Goal: Information Seeking & Learning: Compare options

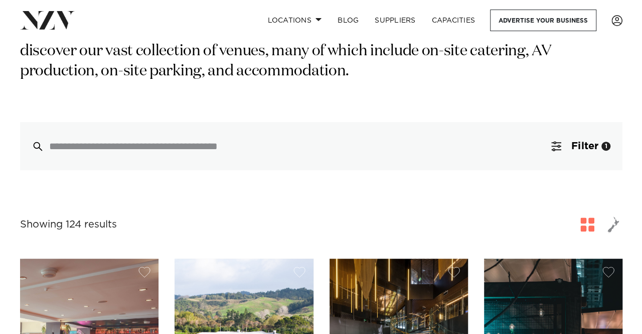
scroll to position [207, 0]
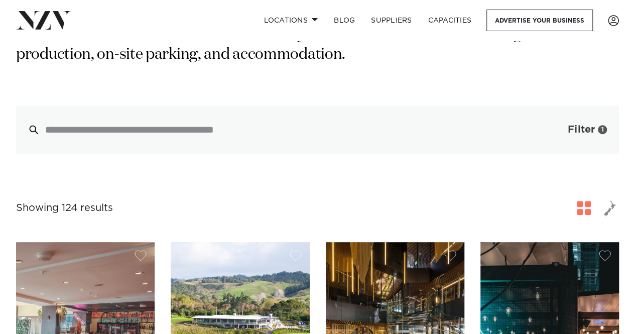
click at [565, 118] on button "Filter 1" at bounding box center [576, 129] width 83 height 48
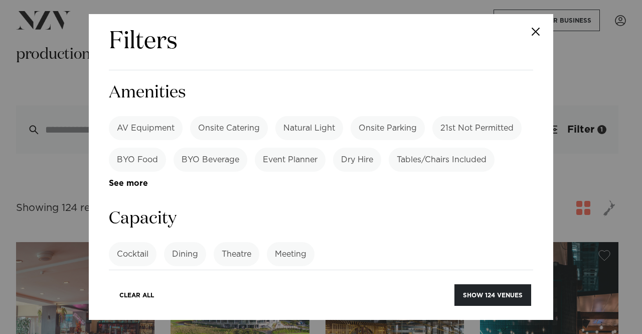
scroll to position [712, 0]
click at [189, 241] on label "Dining" at bounding box center [185, 253] width 42 height 24
click at [203, 207] on section "Capacity Cocktail Dining Theatre Meeting See more" at bounding box center [321, 256] width 424 height 98
click at [201, 277] on input "number" at bounding box center [321, 290] width 424 height 27
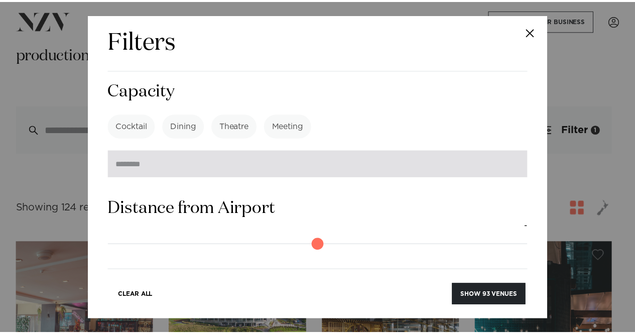
scroll to position [971, 0]
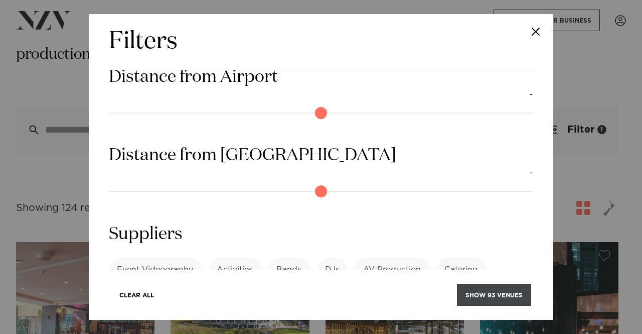
type input "**"
click at [475, 300] on button "Show 93 venues" at bounding box center [494, 295] width 74 height 22
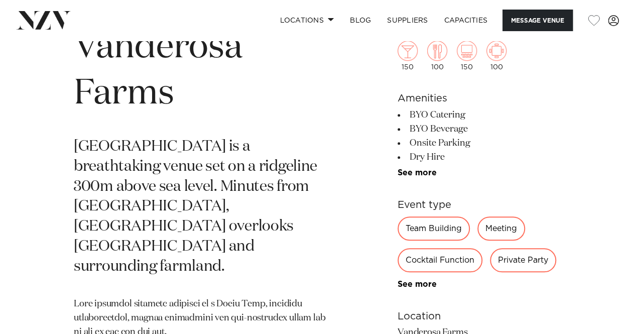
scroll to position [368, 0]
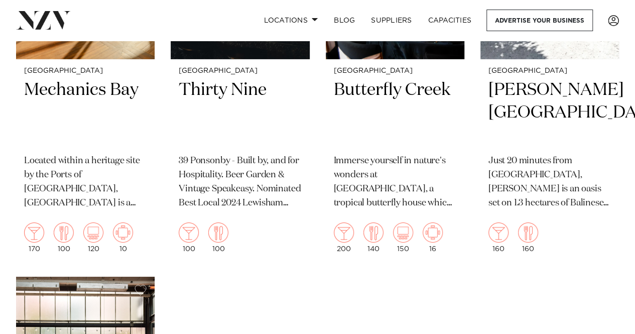
scroll to position [9289, 0]
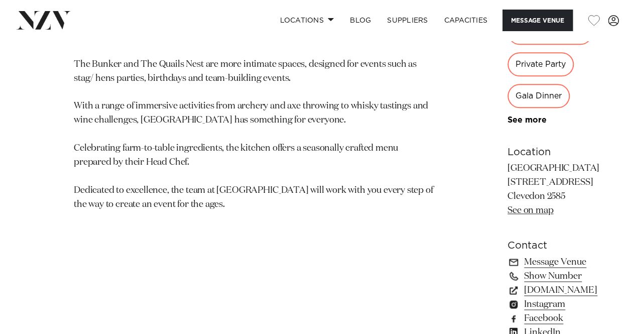
scroll to position [585, 0]
click at [507, 282] on link "kauribay.co.nz" at bounding box center [553, 289] width 92 height 14
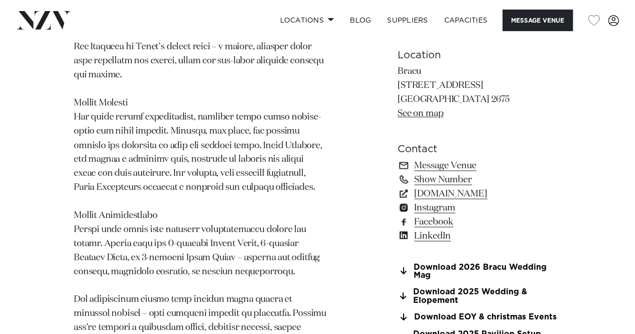
scroll to position [818, 0]
